Goal: Communication & Community: Participate in discussion

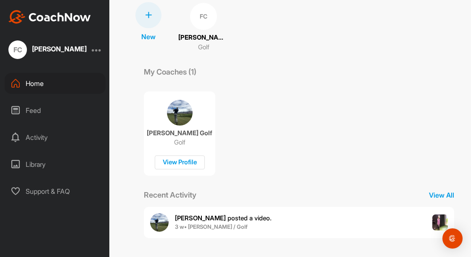
scroll to position [65, 0]
click at [438, 194] on p "View All" at bounding box center [442, 194] width 42 height 10
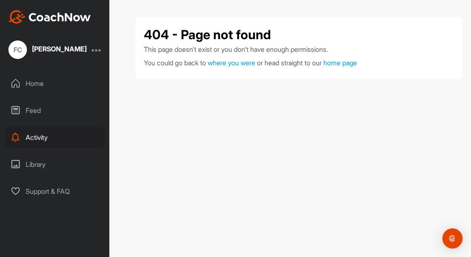
click at [33, 135] on div "Activity" at bounding box center [55, 137] width 101 height 21
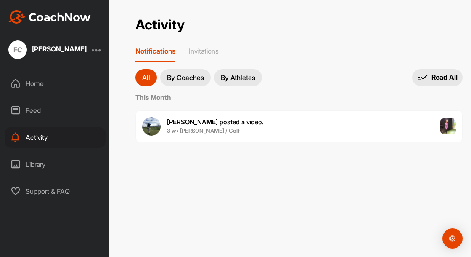
click at [174, 127] on span "3 w • Felicity C. / Golf" at bounding box center [215, 131] width 97 height 8
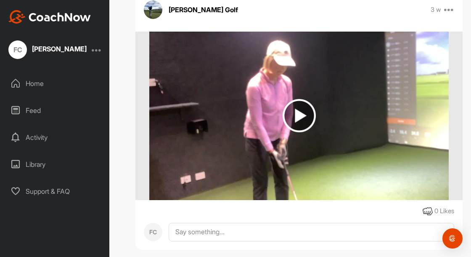
scroll to position [93, 0]
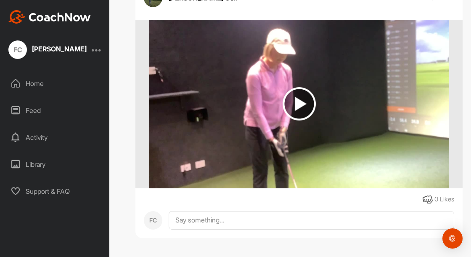
click at [301, 104] on img at bounding box center [299, 103] width 33 height 33
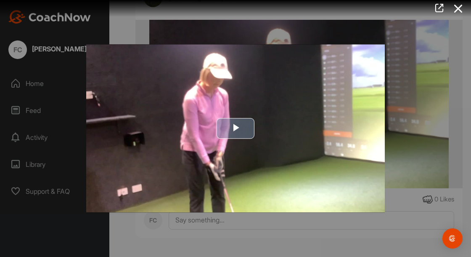
click at [236, 128] on span "Video Player" at bounding box center [236, 128] width 0 height 0
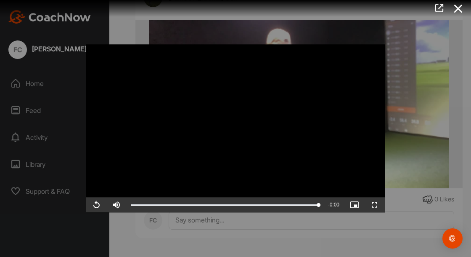
click at [29, 168] on div at bounding box center [235, 128] width 471 height 257
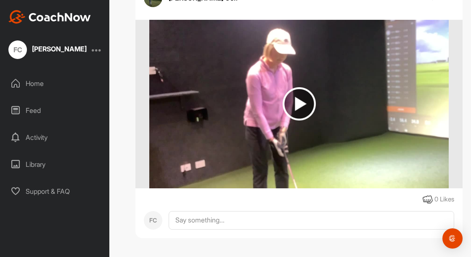
click at [44, 134] on div "Activity" at bounding box center [55, 137] width 101 height 21
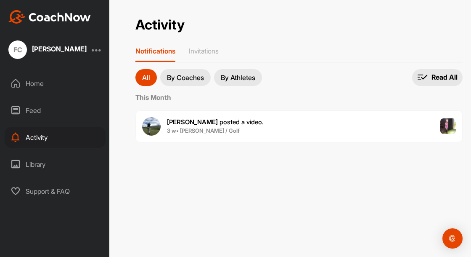
click at [178, 79] on p "By Coaches" at bounding box center [185, 77] width 37 height 7
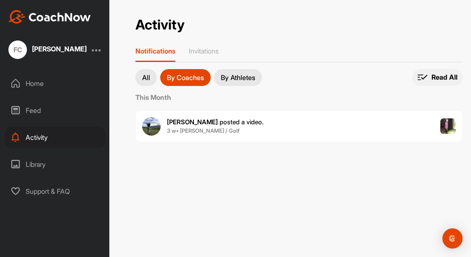
click at [432, 76] on p "Read All" at bounding box center [445, 77] width 26 height 9
click at [181, 130] on b "3 w • Felicity C. / Golf" at bounding box center [203, 130] width 73 height 7
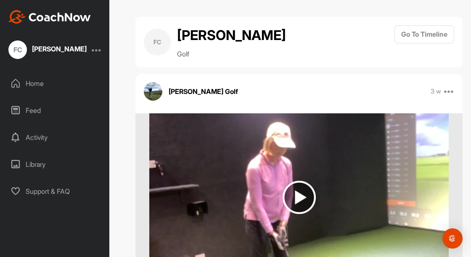
click at [32, 112] on div "Feed" at bounding box center [55, 110] width 101 height 21
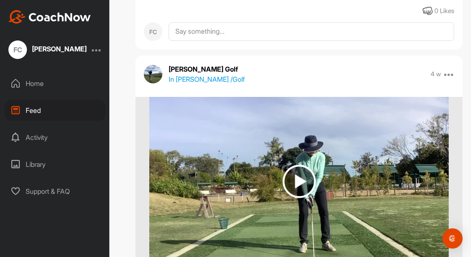
scroll to position [401, 0]
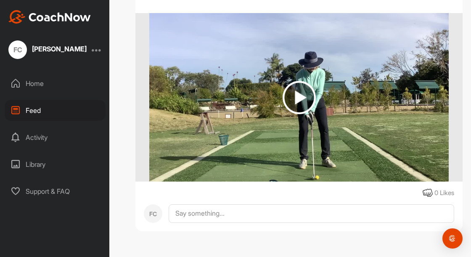
click at [300, 99] on img at bounding box center [299, 97] width 33 height 33
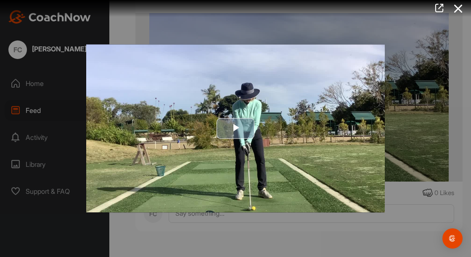
click at [236, 128] on span "Video Player" at bounding box center [236, 128] width 0 height 0
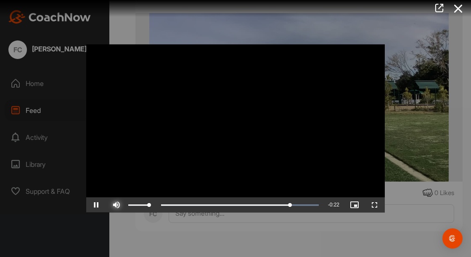
click at [117, 205] on span "Video Player" at bounding box center [116, 205] width 20 height 0
click at [96, 205] on span "Video Player" at bounding box center [96, 205] width 20 height 0
click at [99, 205] on span "Video Player" at bounding box center [96, 205] width 20 height 0
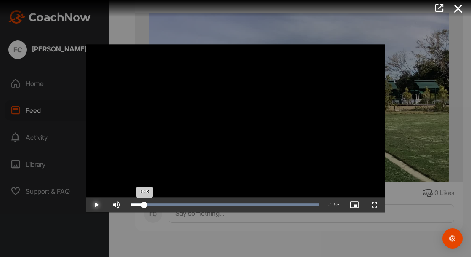
drag, startPoint x: 303, startPoint y: 205, endPoint x: 141, endPoint y: 208, distance: 161.6
click at [141, 209] on div "Loaded : 100.00% 0:08 0:08" at bounding box center [225, 204] width 197 height 15
drag, startPoint x: 139, startPoint y: 206, endPoint x: 121, endPoint y: 206, distance: 18.1
click at [121, 206] on div "Play Skip Backward Skip Forward Mute 67% Current Time 0:00 / Duration 2:01 Load…" at bounding box center [235, 204] width 299 height 15
click at [100, 205] on span "Video Player" at bounding box center [96, 205] width 20 height 0
